Goal: Task Accomplishment & Management: Complete application form

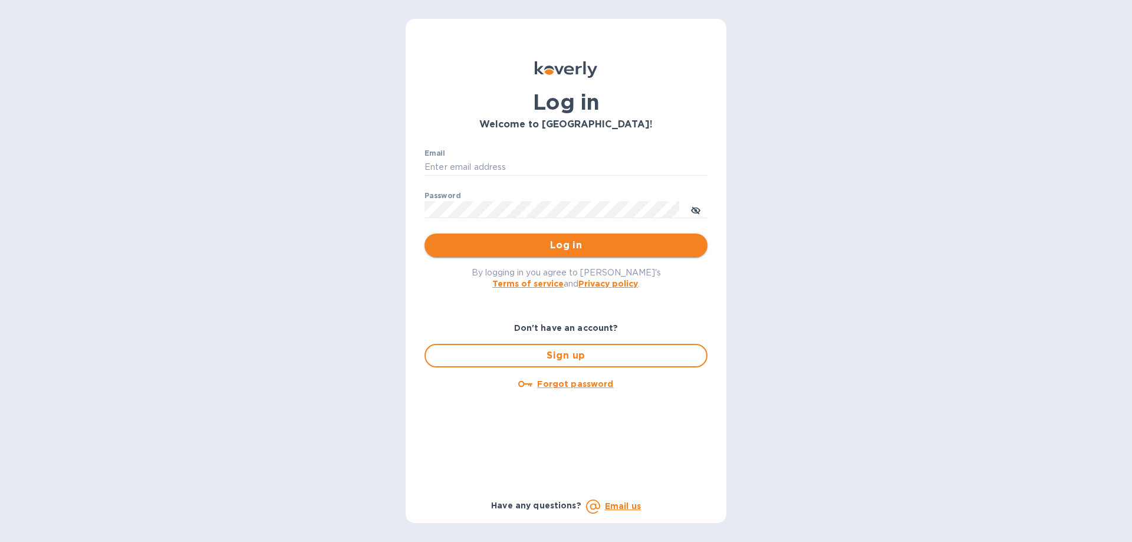
type input "[EMAIL_ADDRESS][DOMAIN_NAME]"
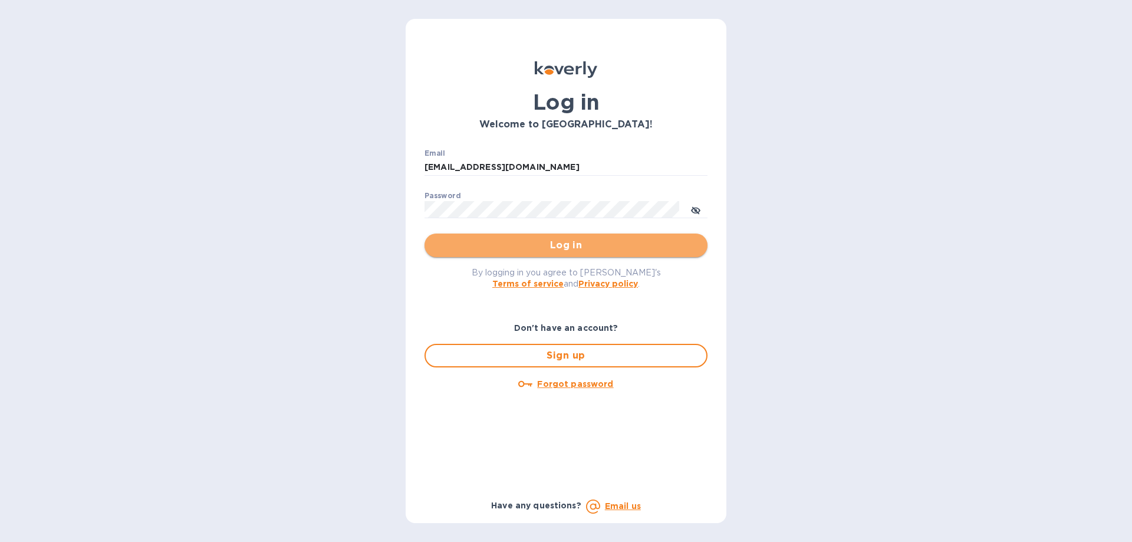
click at [583, 246] on span "Log in" at bounding box center [566, 245] width 264 height 14
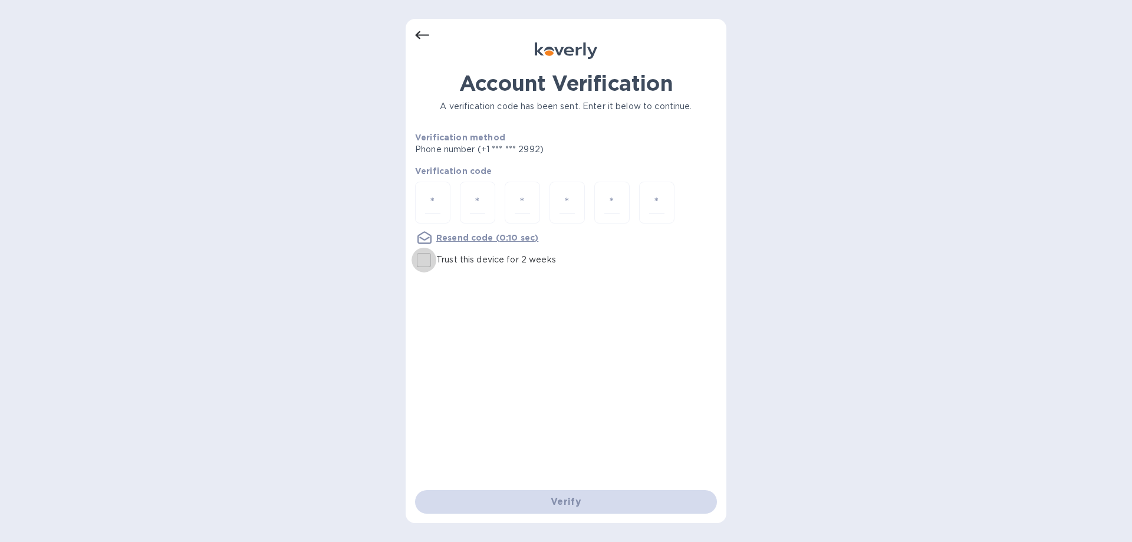
click at [421, 256] on input "Trust this device for 2 weeks" at bounding box center [423, 260] width 25 height 25
checkbox input "true"
click at [430, 203] on input "number" at bounding box center [432, 203] width 15 height 22
type input "3"
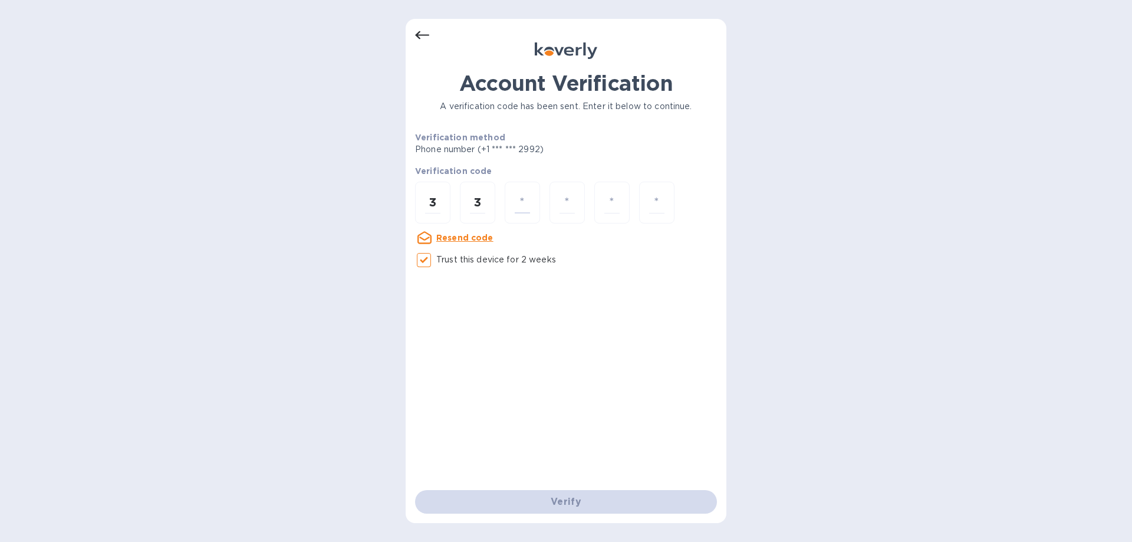
type input "9"
type input "0"
type input "5"
type input "6"
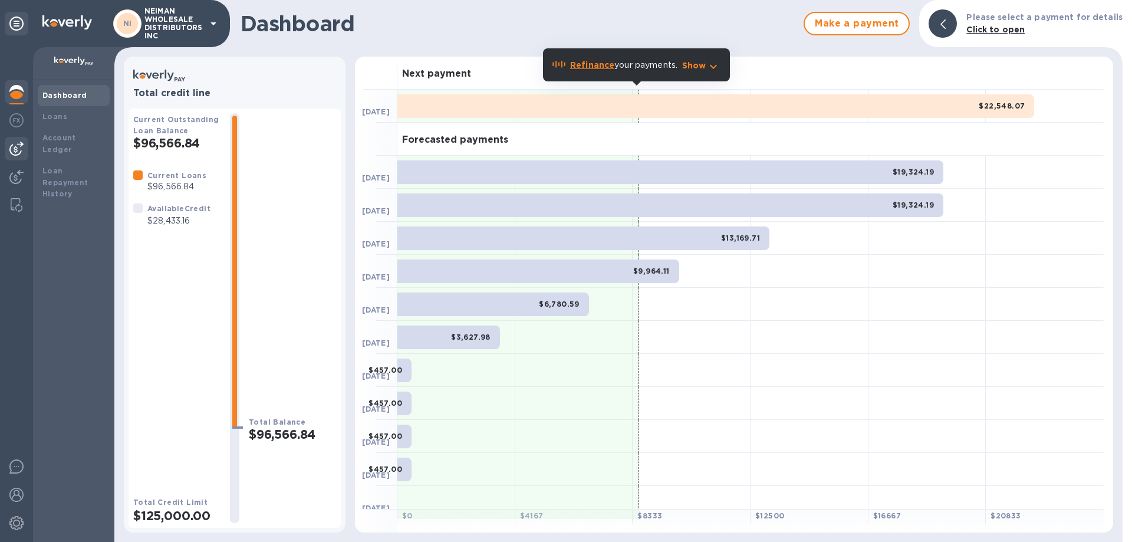
click at [16, 149] on img at bounding box center [16, 148] width 14 height 14
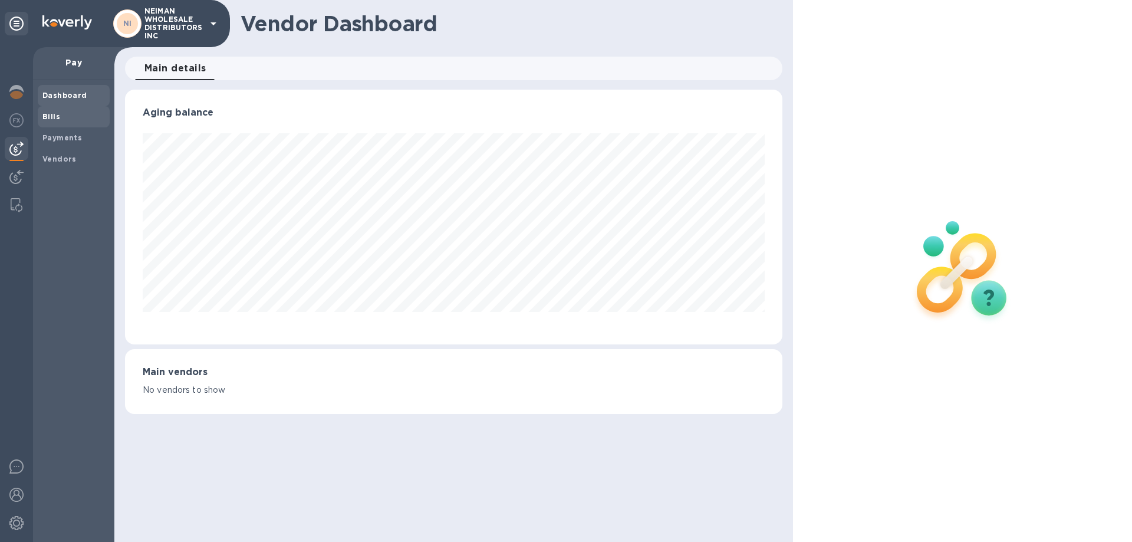
scroll to position [255, 657]
click at [50, 118] on b "Bills" at bounding box center [51, 116] width 18 height 9
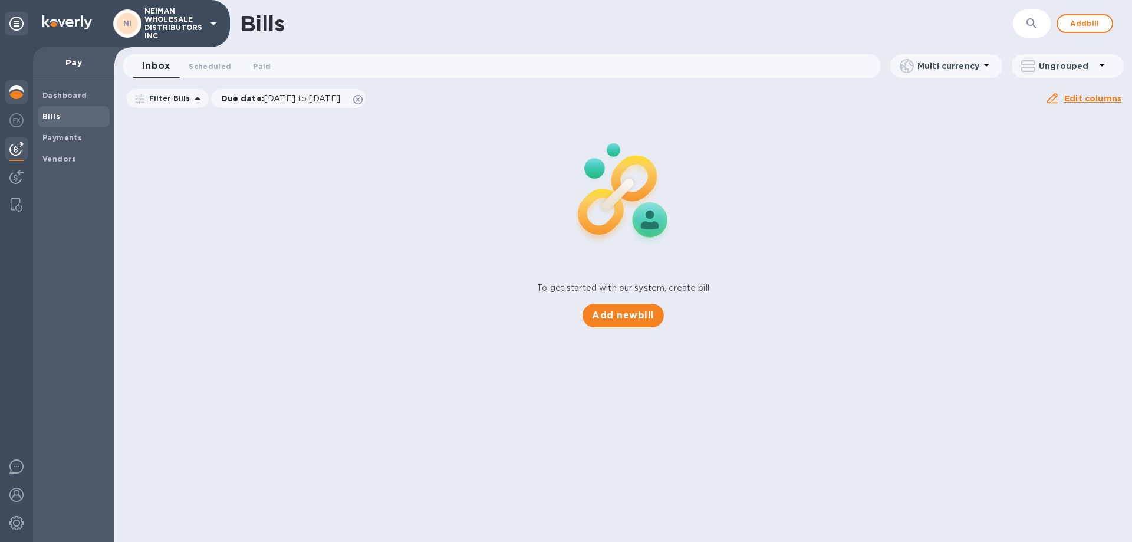
click at [8, 94] on div at bounding box center [17, 93] width 24 height 26
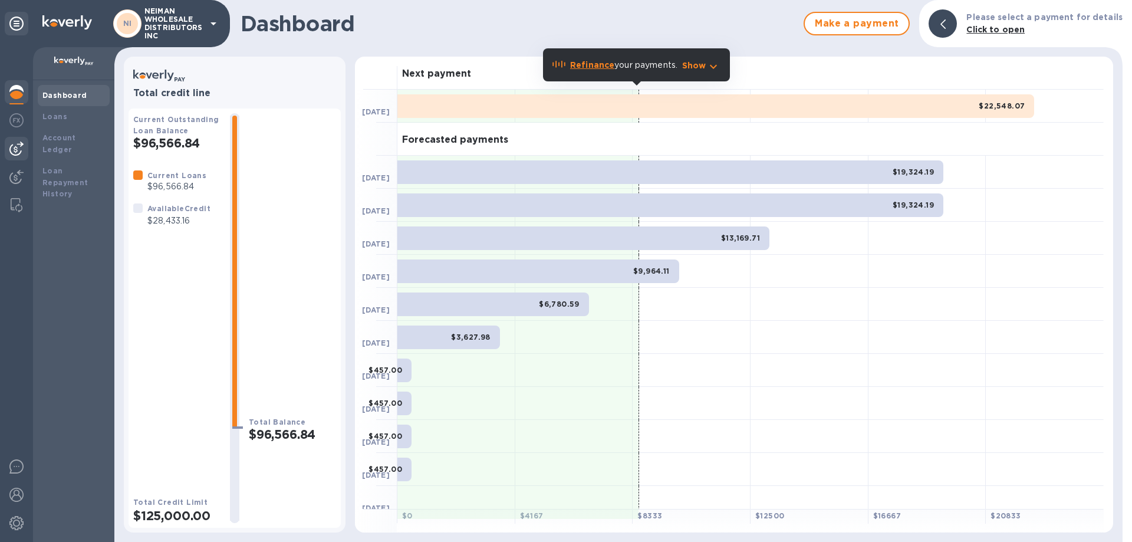
click at [14, 151] on img at bounding box center [16, 148] width 14 height 14
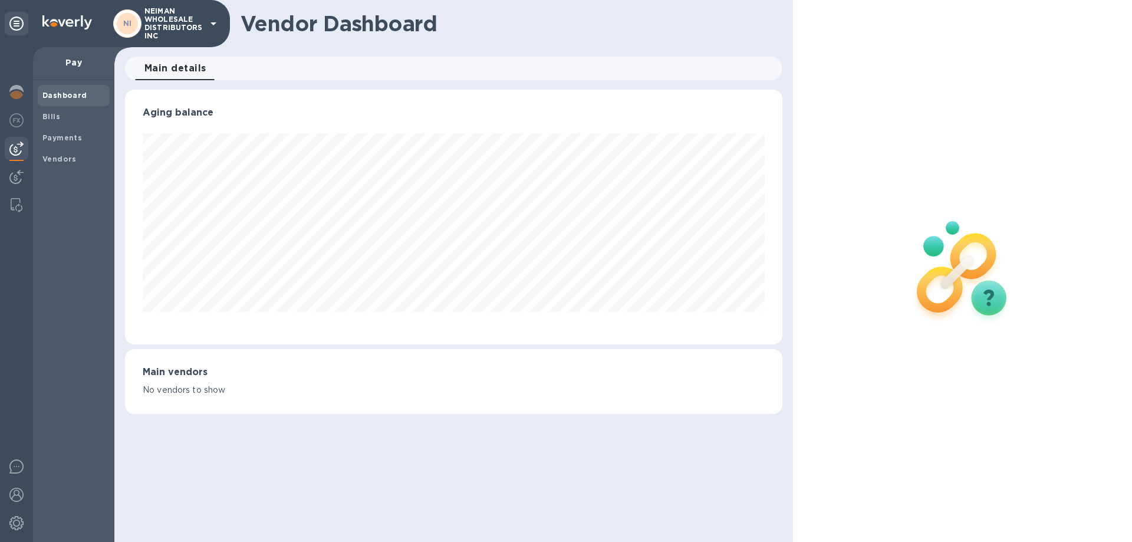
scroll to position [255, 657]
click at [66, 119] on span "Bills" at bounding box center [73, 117] width 62 height 12
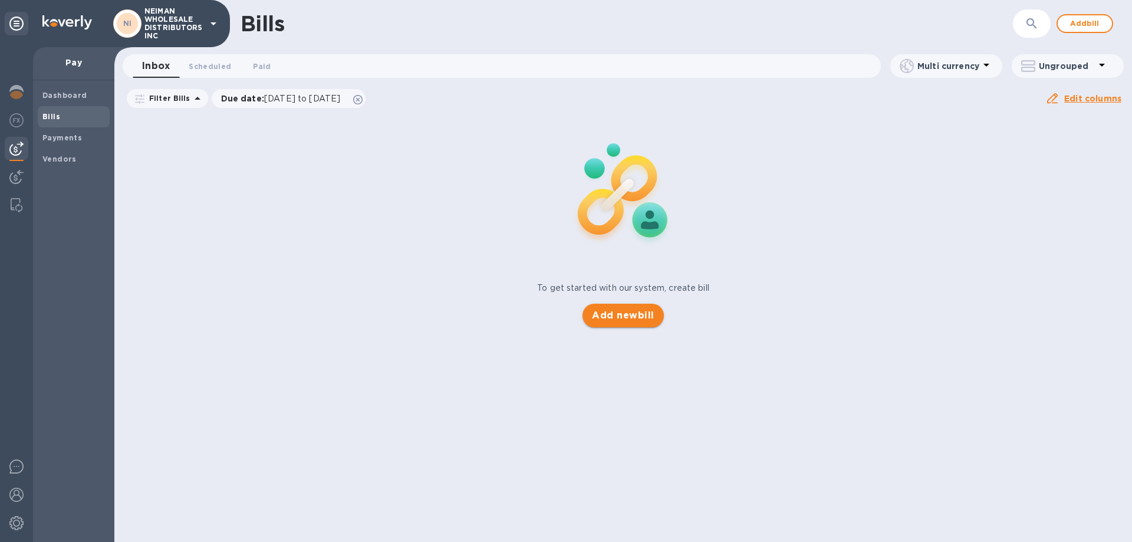
click at [629, 315] on span "Add new bill" at bounding box center [623, 315] width 62 height 14
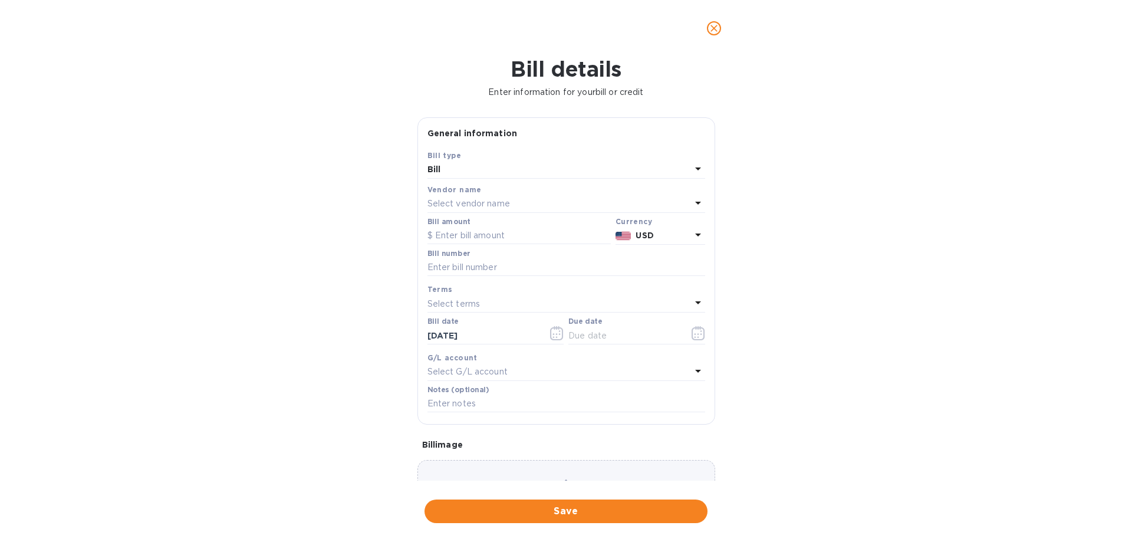
click at [505, 194] on div "Vendor name" at bounding box center [566, 189] width 278 height 12
click at [505, 209] on p "Select vendor name" at bounding box center [468, 203] width 83 height 12
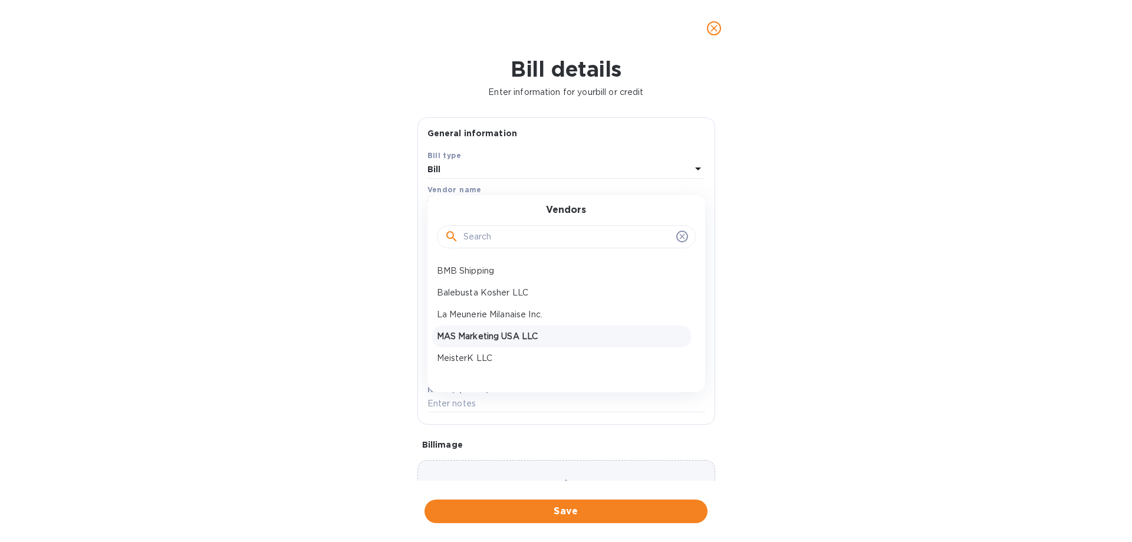
click at [491, 333] on p "MAS Marketing USA LLC" at bounding box center [561, 336] width 249 height 12
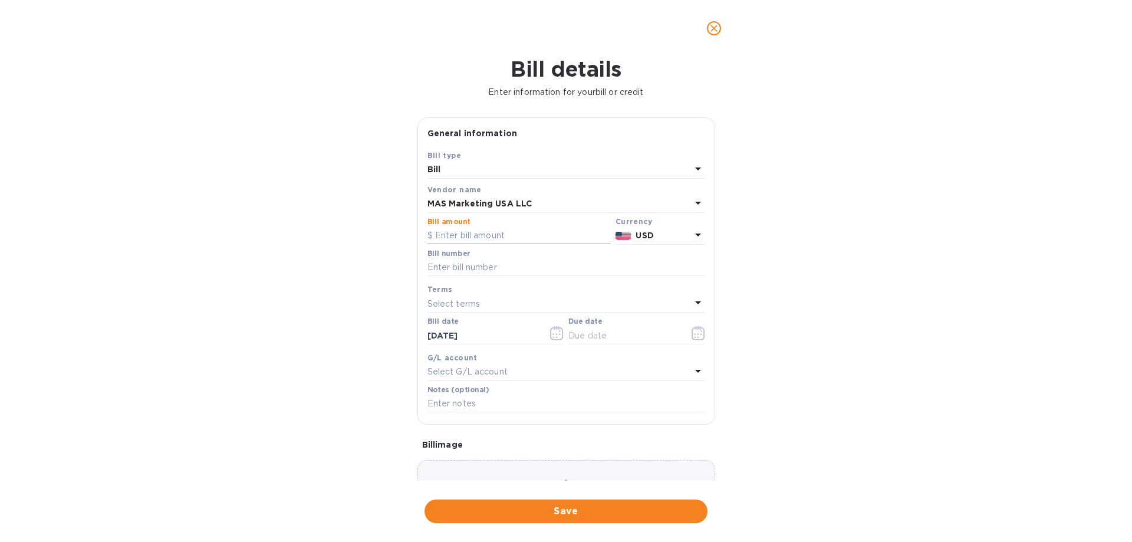
click at [479, 232] on input "text" at bounding box center [518, 236] width 183 height 18
drag, startPoint x: 494, startPoint y: 234, endPoint x: 416, endPoint y: 234, distance: 77.8
click at [416, 234] on div "General information Save Bill type Bill Vendor name MAS Marketing USA LLC Bill …" at bounding box center [565, 298] width 309 height 363
type input "24,833"
click at [458, 266] on input "text" at bounding box center [566, 268] width 278 height 18
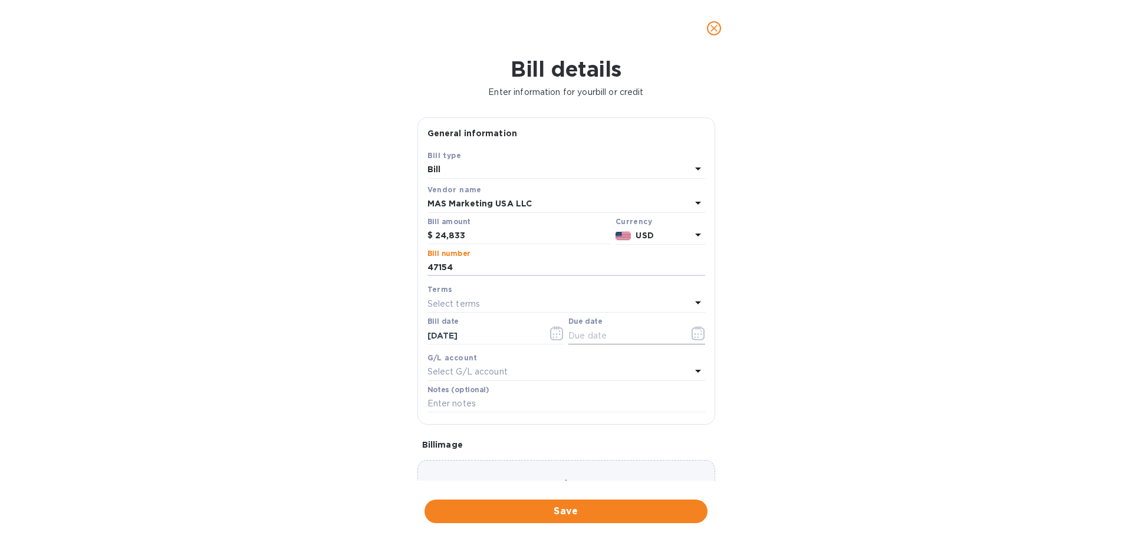
type input "47154"
click at [602, 333] on input "text" at bounding box center [623, 336] width 111 height 18
click at [691, 331] on icon "button" at bounding box center [698, 333] width 14 height 14
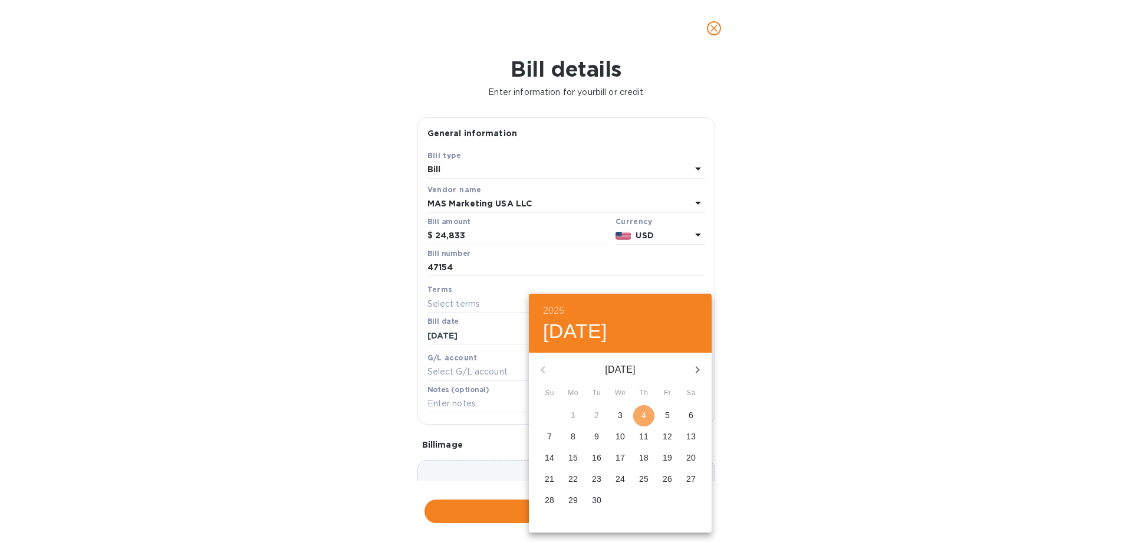
click at [647, 417] on span "4" at bounding box center [643, 415] width 21 height 12
type input "[DATE]"
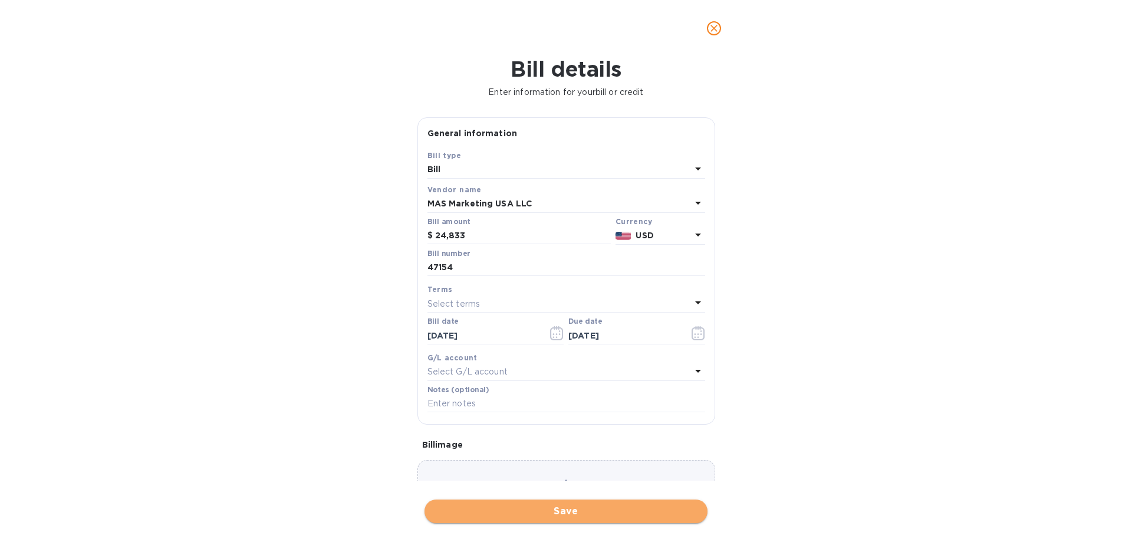
click at [572, 511] on span "Save" at bounding box center [566, 511] width 264 height 14
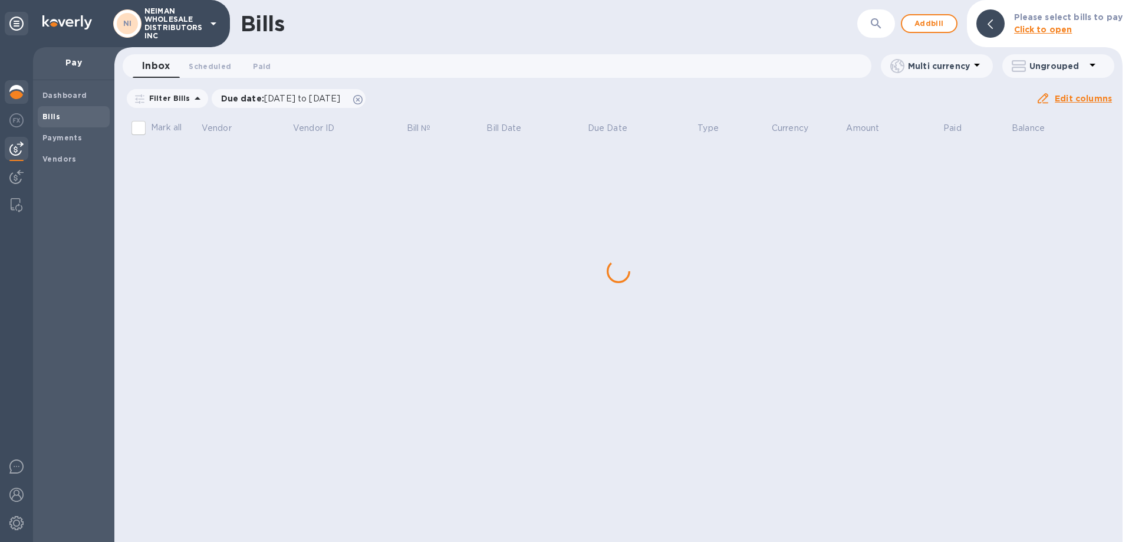
click at [17, 94] on img at bounding box center [16, 92] width 14 height 14
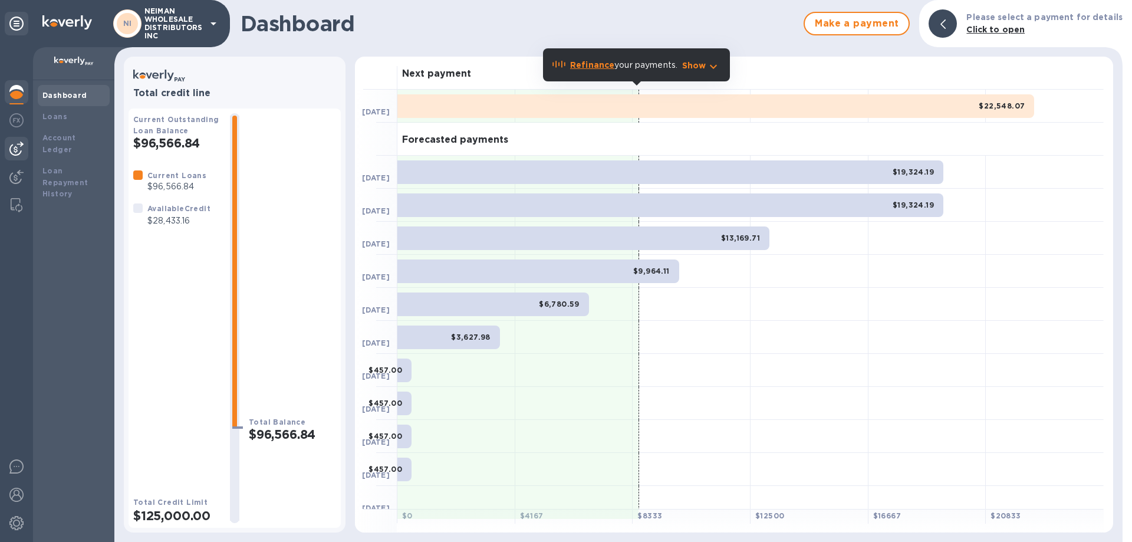
click at [23, 154] on img at bounding box center [16, 148] width 14 height 14
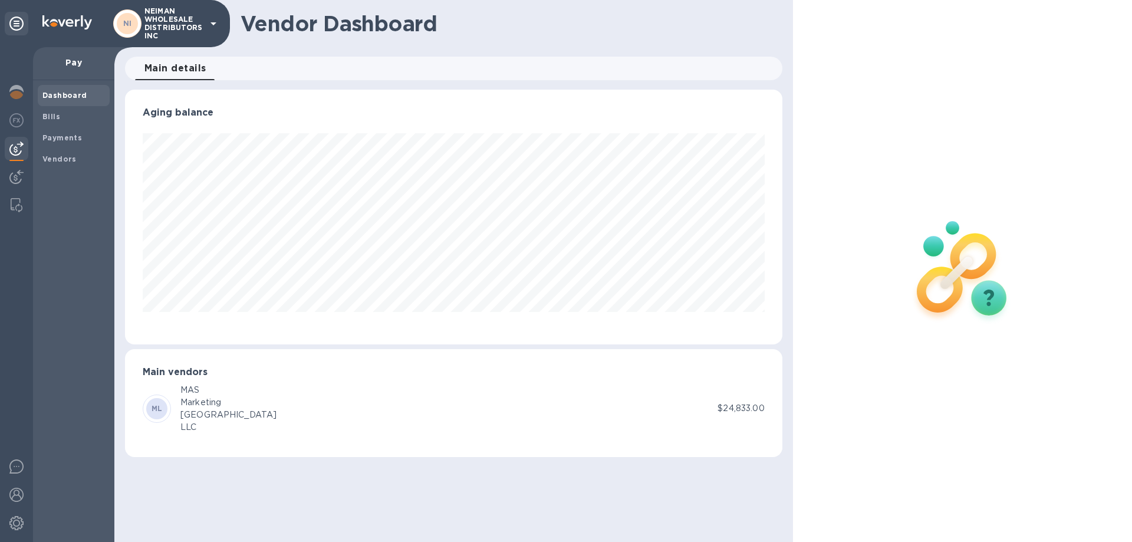
scroll to position [255, 657]
click at [42, 116] on b "Bills" at bounding box center [51, 116] width 18 height 9
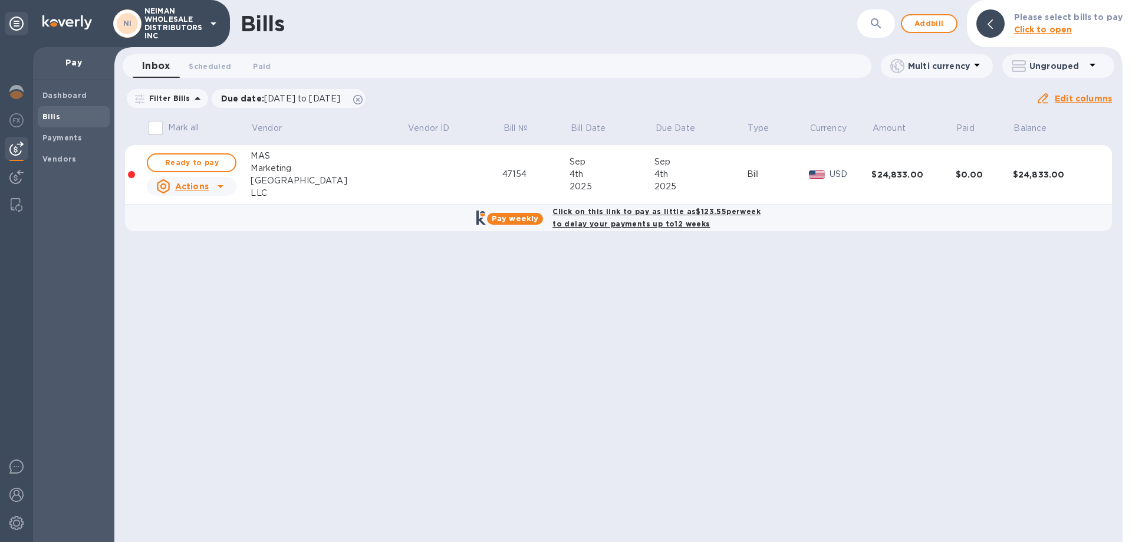
click at [922, 167] on td "$24,833.00" at bounding box center [913, 175] width 84 height 60
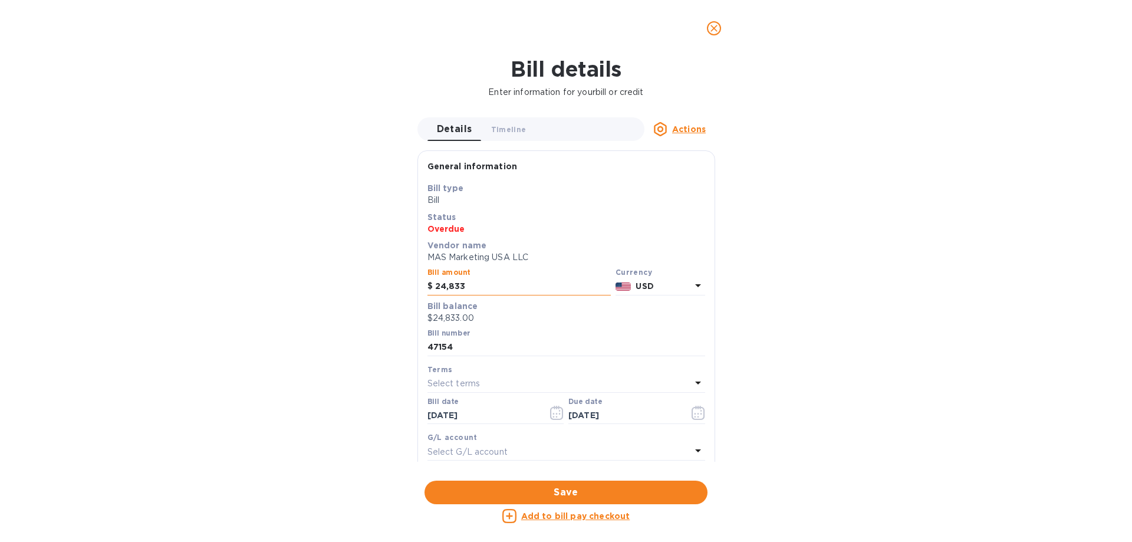
drag, startPoint x: 440, startPoint y: 286, endPoint x: 454, endPoint y: 286, distance: 13.6
click at [454, 286] on input "24,833" at bounding box center [523, 287] width 176 height 18
type input "28,433"
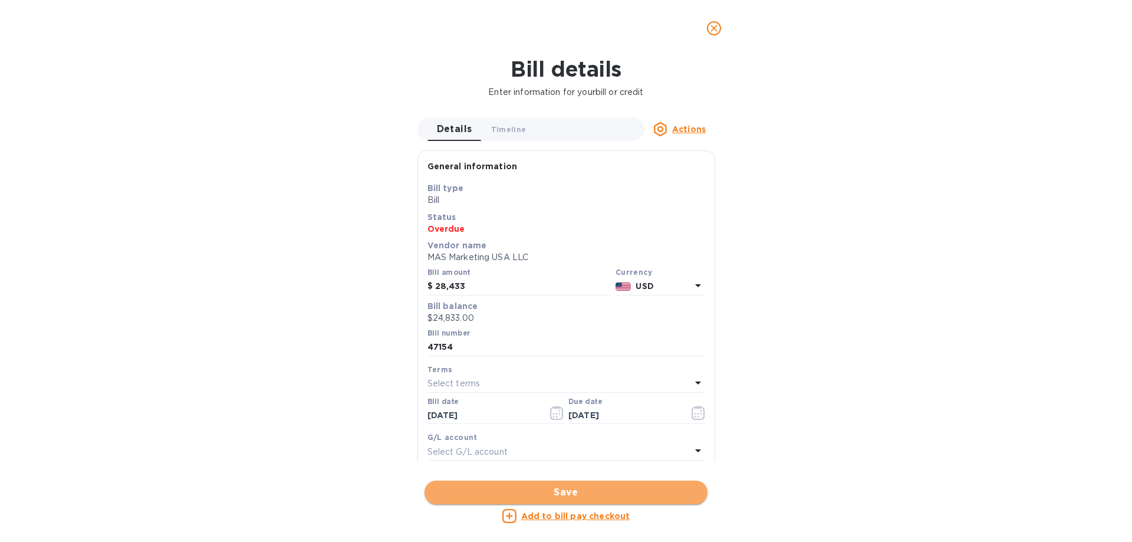
click at [608, 494] on span "Save" at bounding box center [566, 492] width 264 height 14
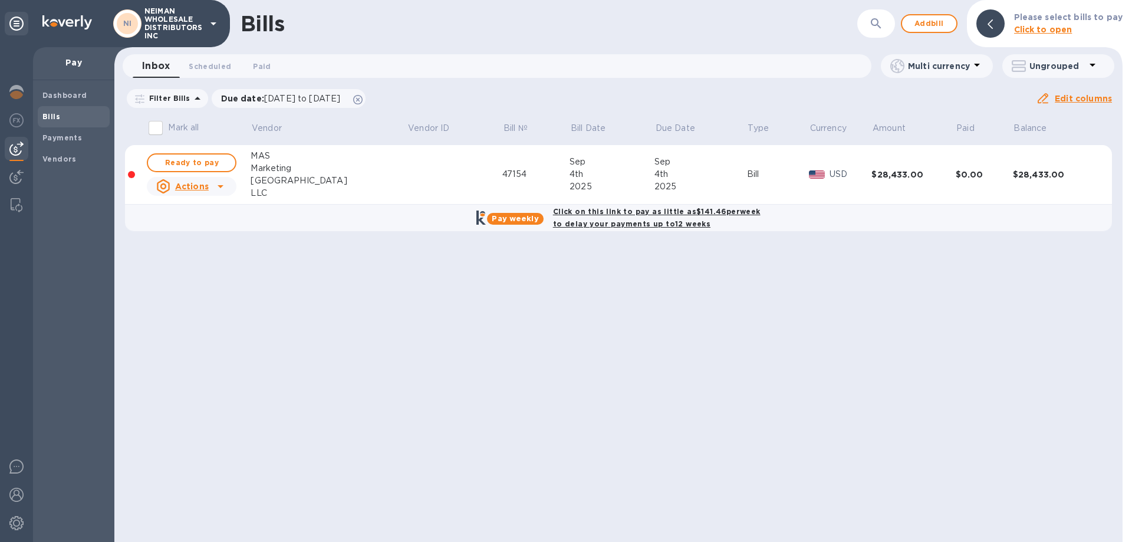
click at [624, 210] on b "Click on this link to pay as little as $141.46 per week to delay your payments …" at bounding box center [656, 217] width 207 height 21
checkbox input "true"
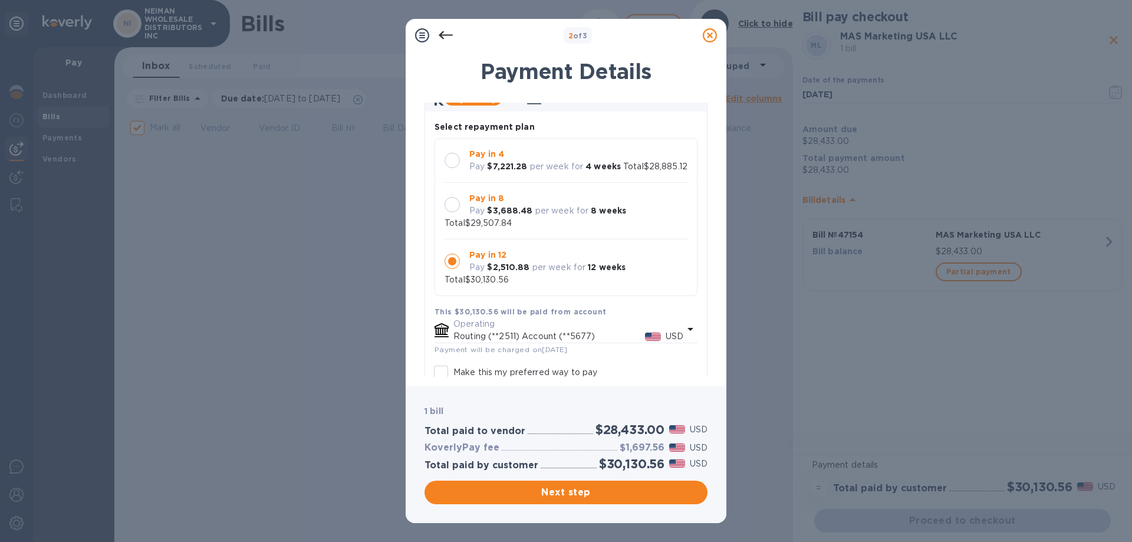
scroll to position [169, 0]
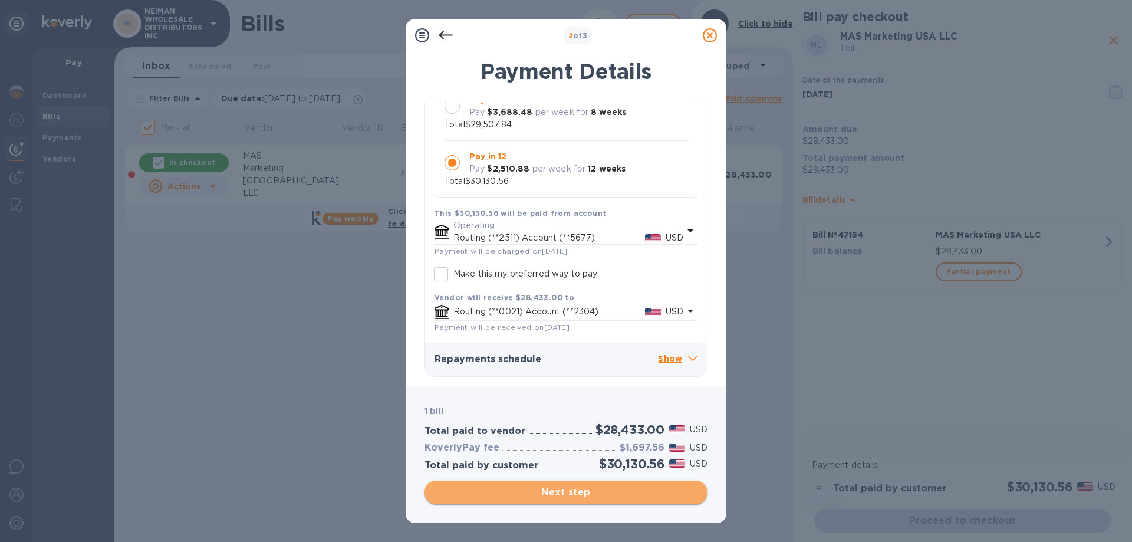
click at [559, 496] on span "Next step" at bounding box center [566, 492] width 264 height 14
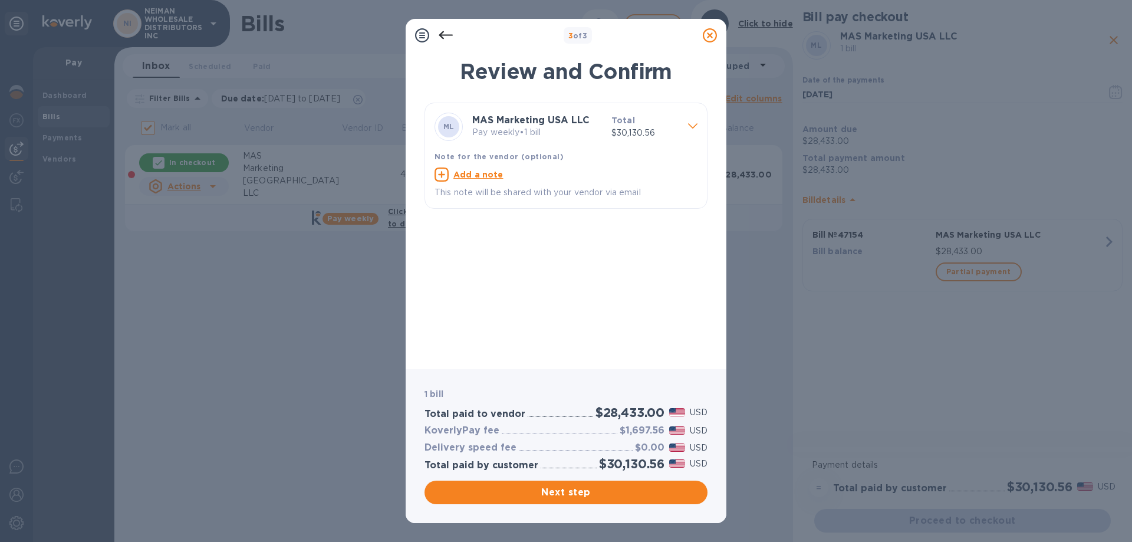
click at [443, 31] on icon at bounding box center [446, 35] width 14 height 8
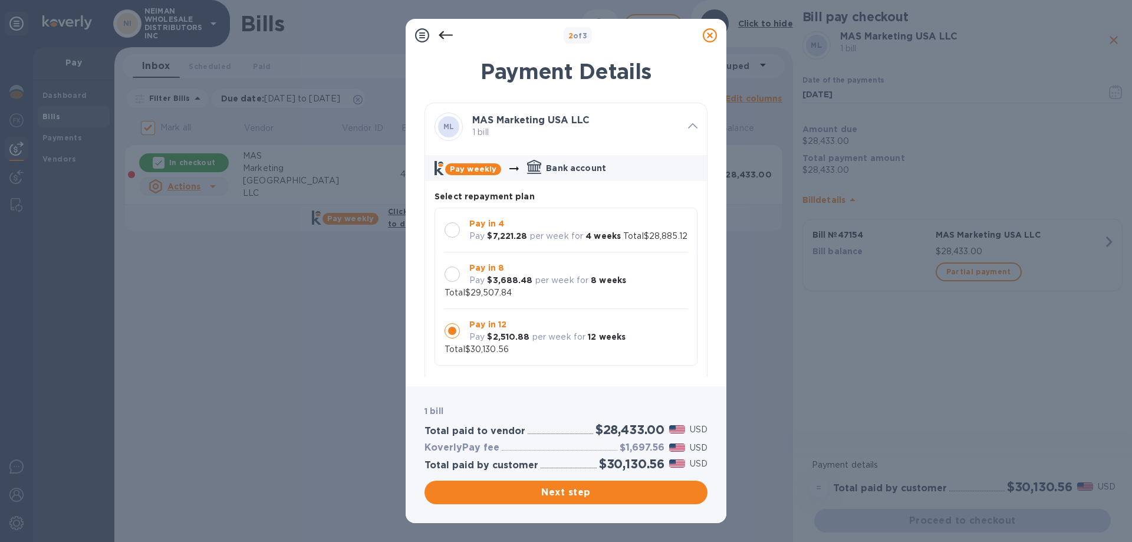
scroll to position [0, 0]
click at [449, 228] on div at bounding box center [451, 229] width 15 height 15
click at [459, 338] on div at bounding box center [451, 330] width 15 height 15
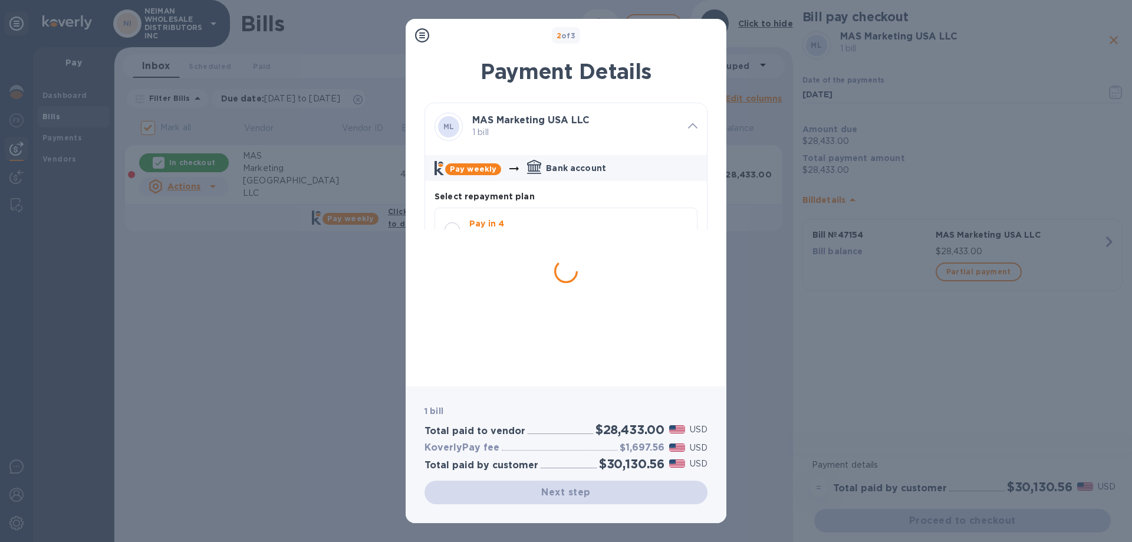
scroll to position [11, 0]
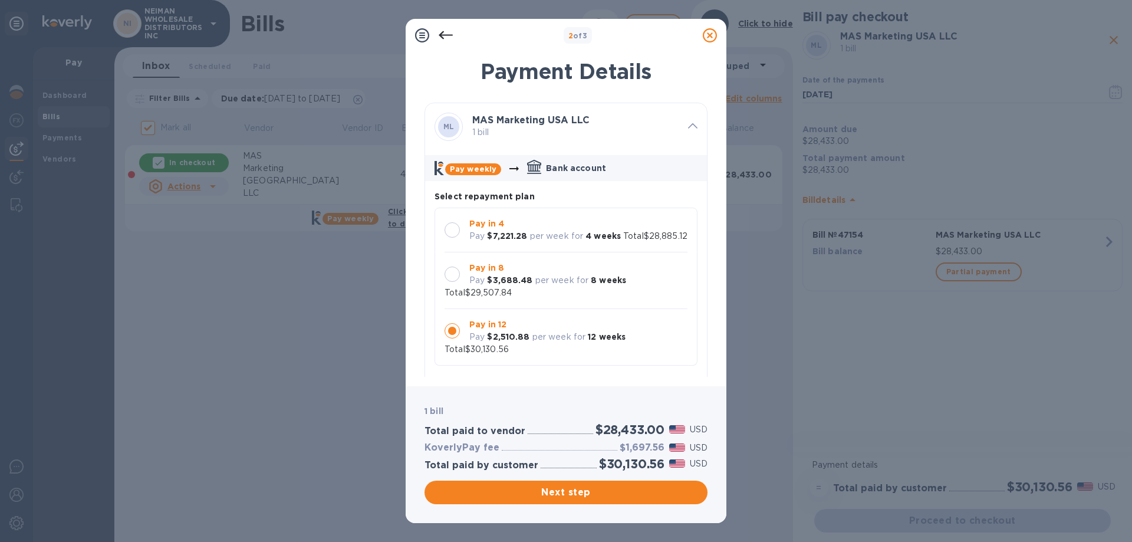
click at [451, 223] on div at bounding box center [451, 229] width 15 height 15
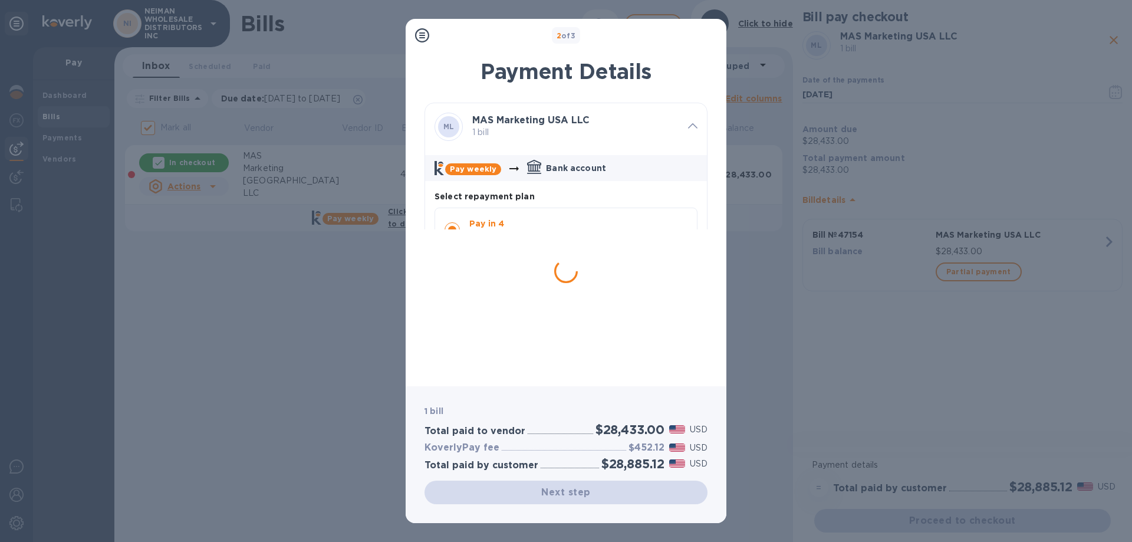
scroll to position [0, 0]
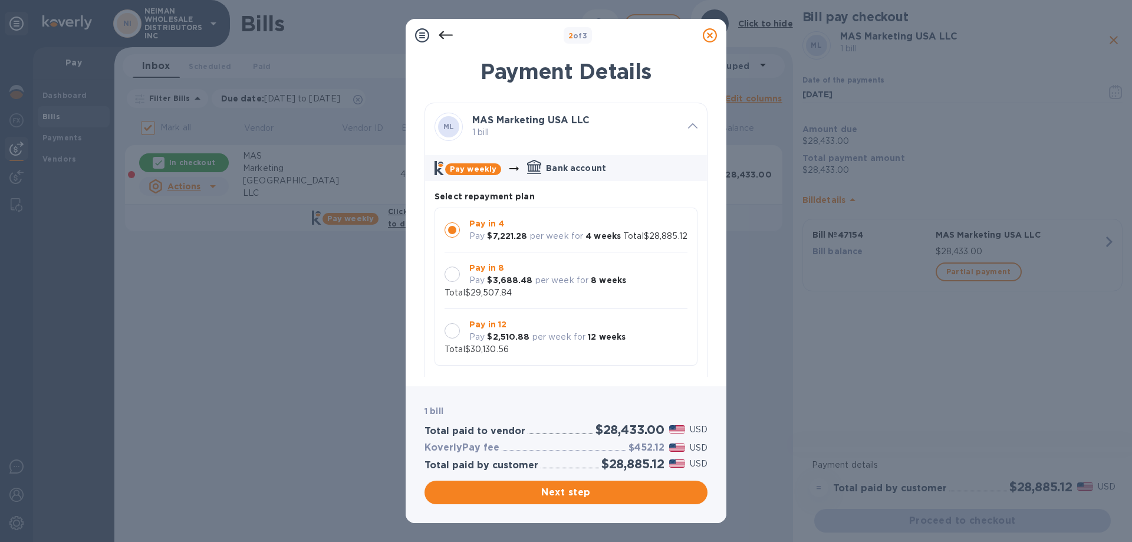
click at [448, 338] on div at bounding box center [451, 330] width 15 height 15
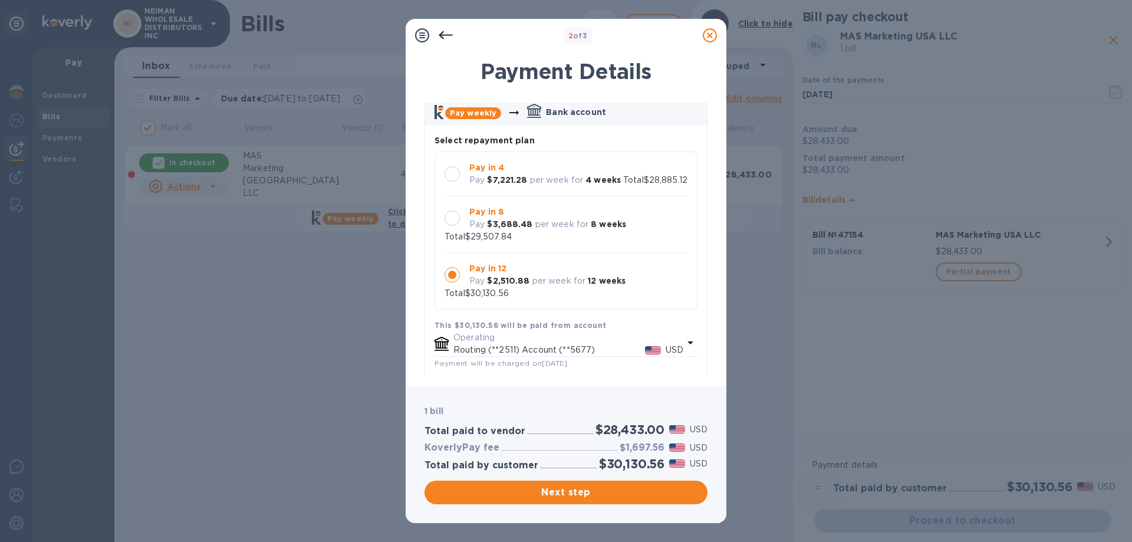
scroll to position [169, 0]
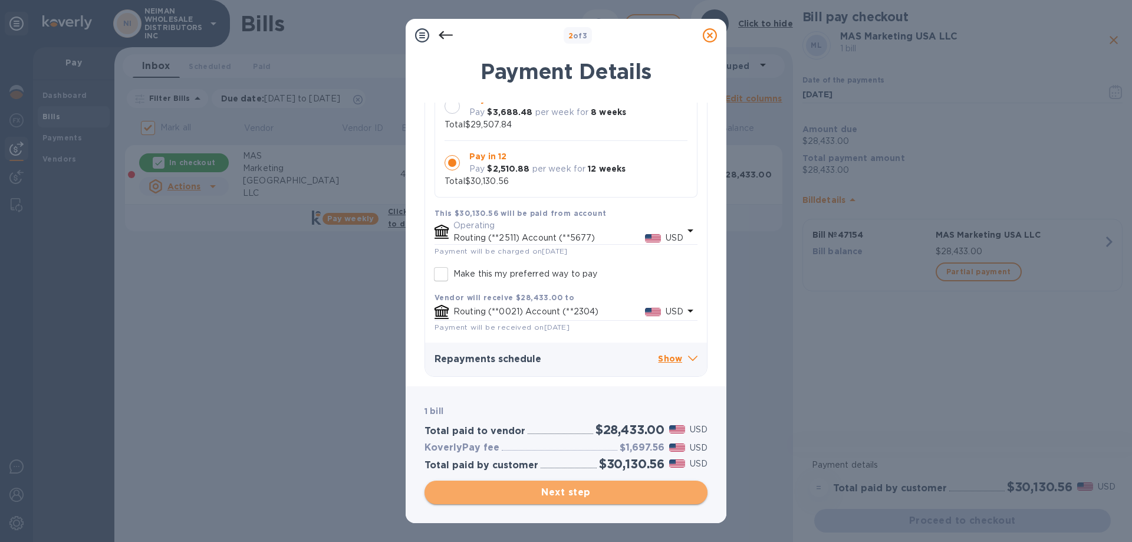
click at [615, 485] on span "Next step" at bounding box center [566, 492] width 264 height 14
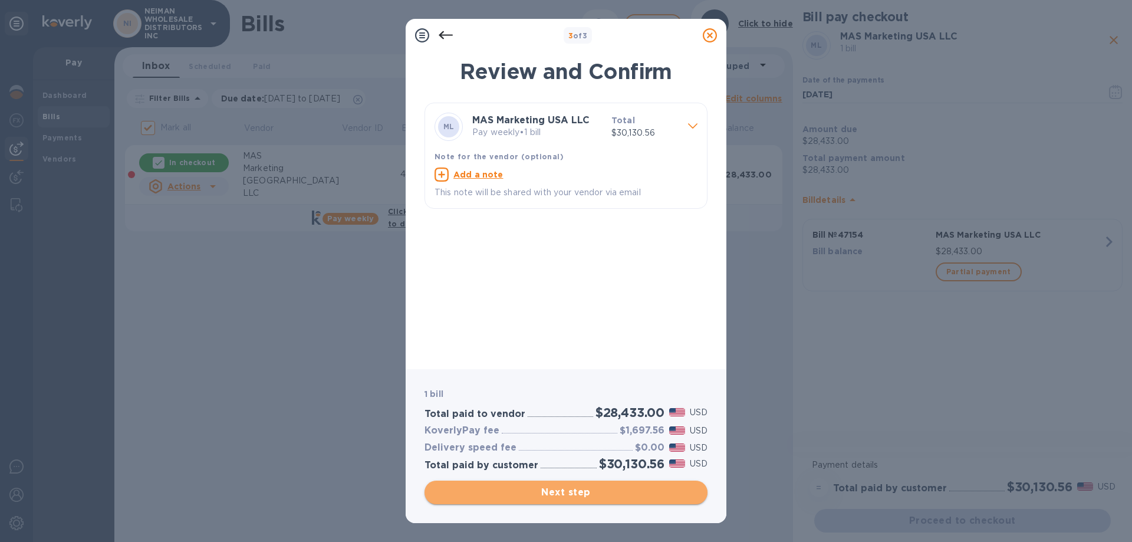
click at [615, 485] on span "Next step" at bounding box center [566, 492] width 264 height 14
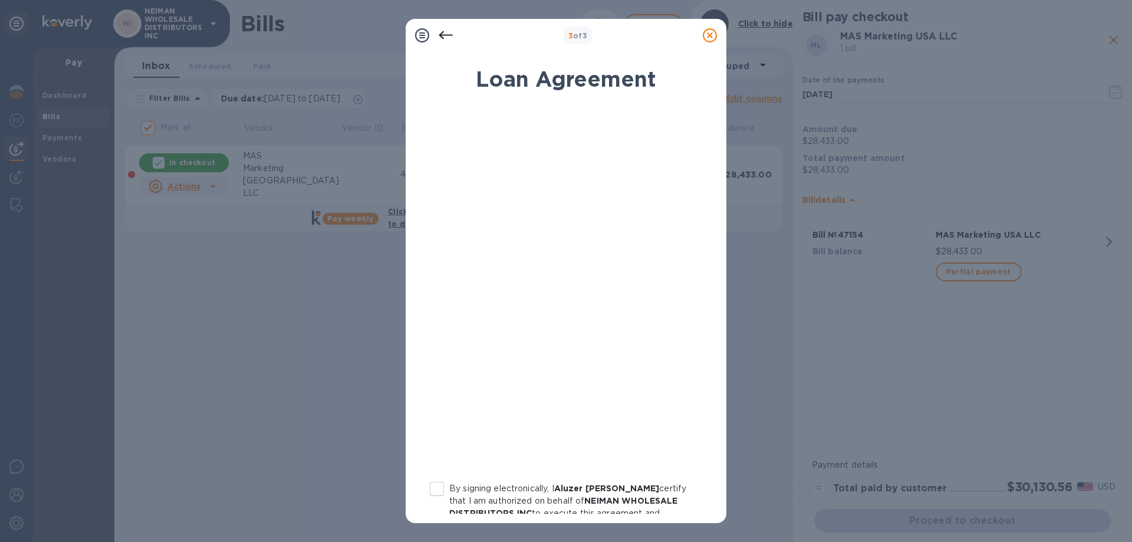
scroll to position [130, 0]
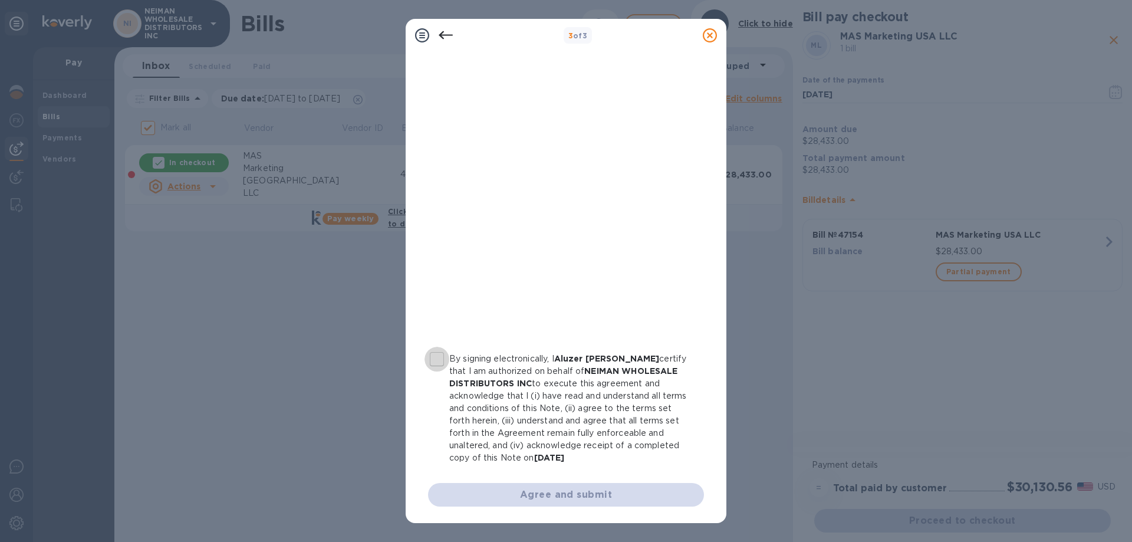
click at [439, 354] on input "By signing electronically, I [PERSON_NAME] certify that I am authorized on beha…" at bounding box center [436, 359] width 25 height 25
checkbox input "true"
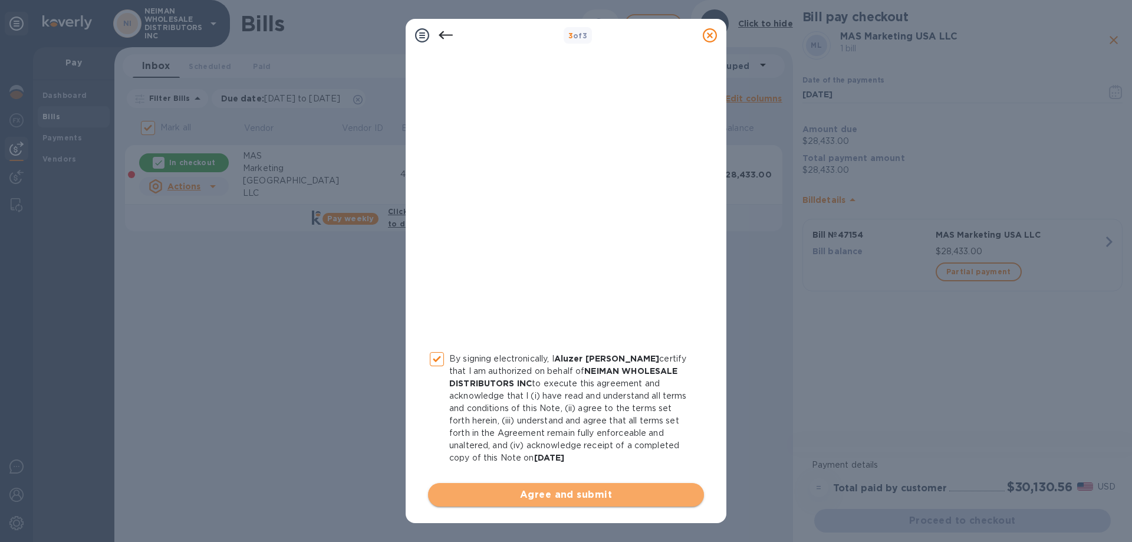
click at [566, 498] on span "Agree and submit" at bounding box center [565, 494] width 257 height 14
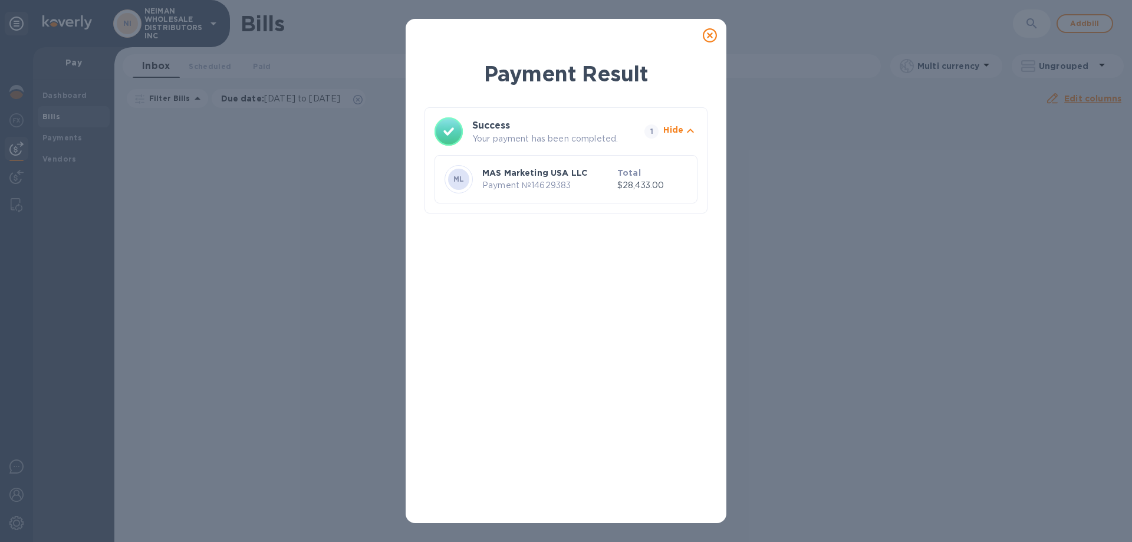
click at [713, 35] on icon at bounding box center [710, 35] width 14 height 14
